Goal: Transaction & Acquisition: Purchase product/service

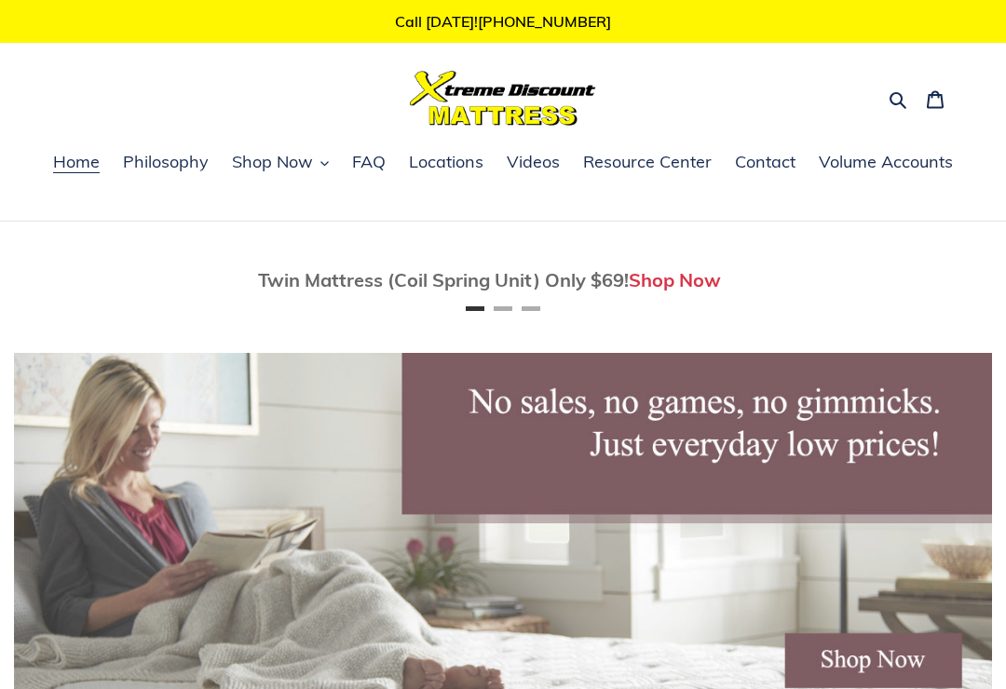
click at [304, 164] on span "Shop Now" at bounding box center [272, 162] width 81 height 22
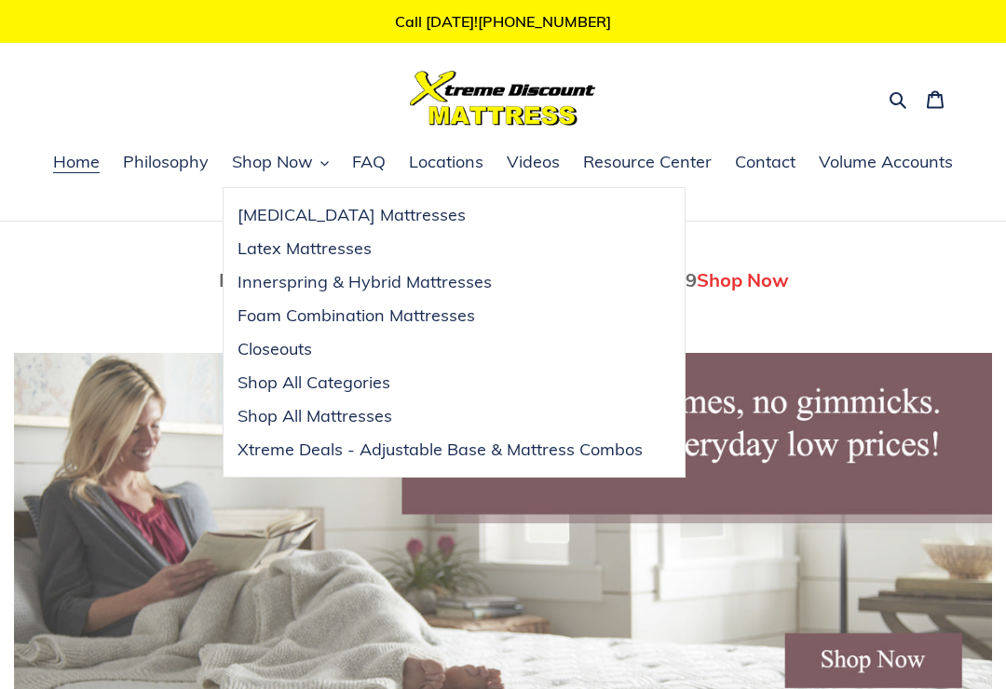
scroll to position [0, 978]
click at [439, 449] on span "Xtreme Deals - Adjustable Base & Mattress Combos" at bounding box center [439, 450] width 405 height 22
click at [374, 411] on span "Shop All Mattresses" at bounding box center [314, 416] width 155 height 22
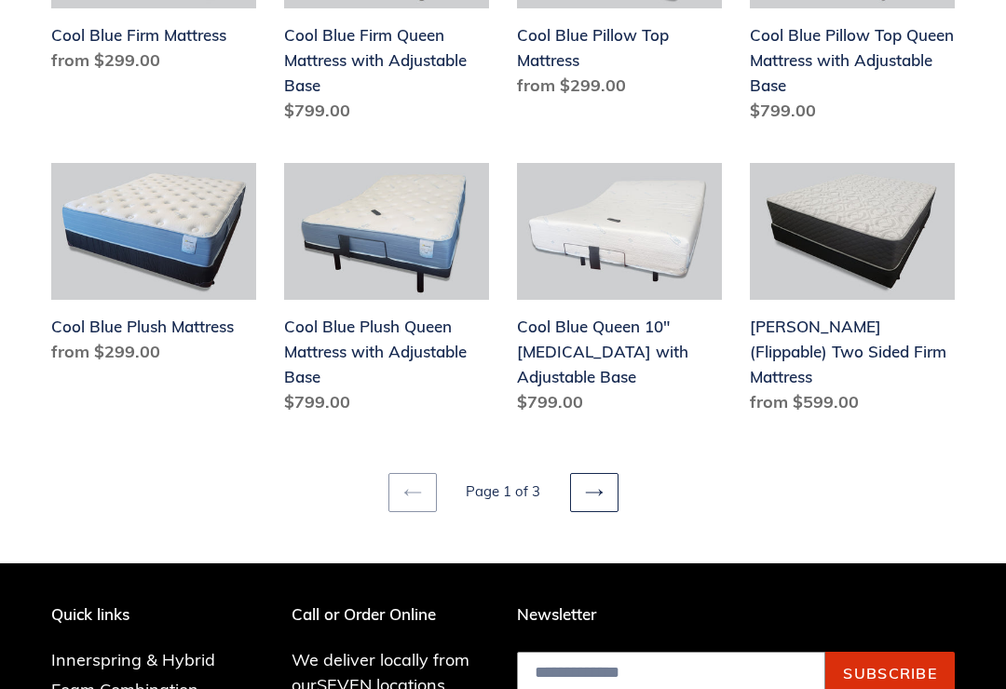
scroll to position [2267, 0]
click at [865, 240] on link "[PERSON_NAME] (Flippable) Two Sided Firm Mattress" at bounding box center [851, 292] width 205 height 259
